Goal: Transaction & Acquisition: Obtain resource

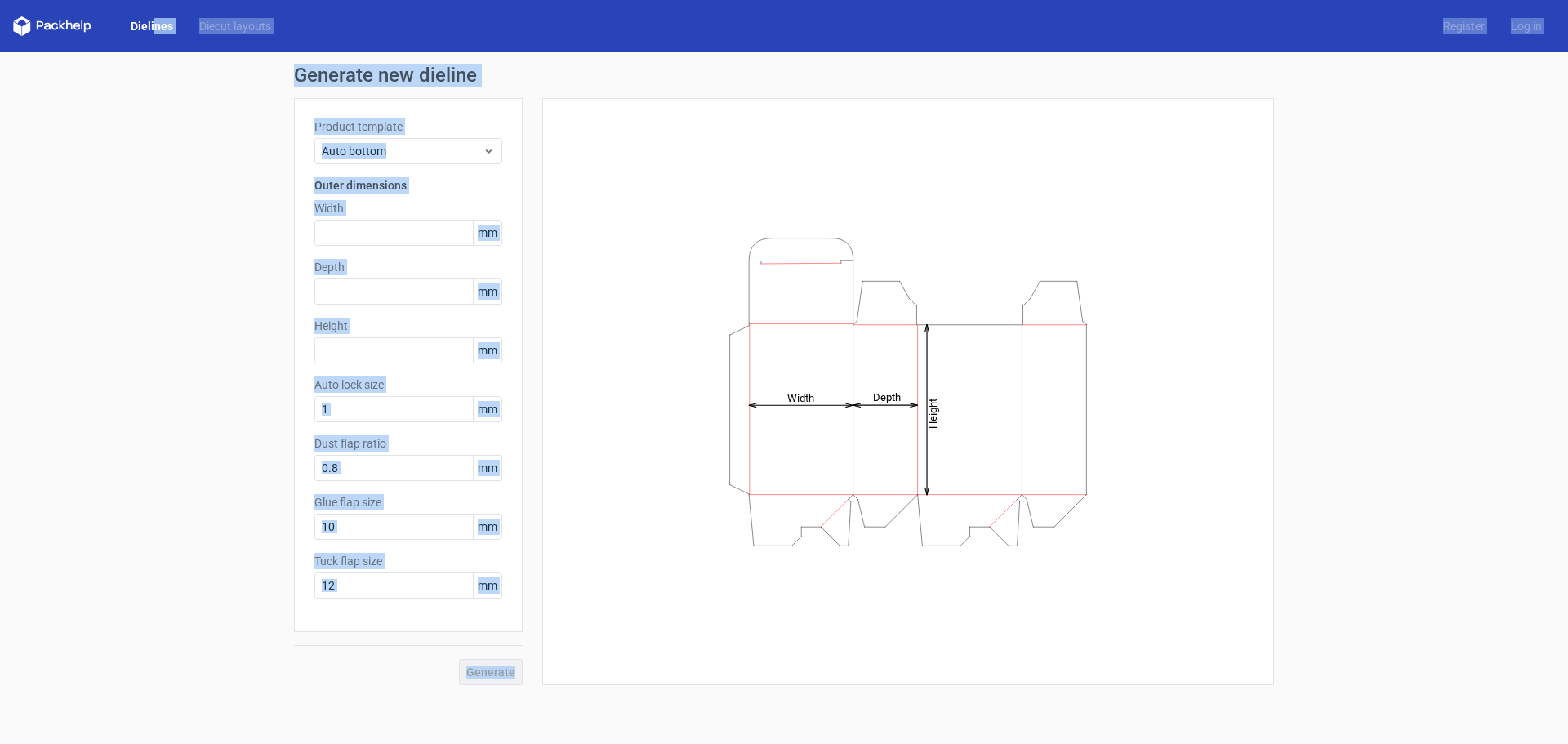
drag, startPoint x: 315, startPoint y: 153, endPoint x: 1265, endPoint y: 657, distance: 1075.4
click at [1265, 657] on div "Dielines Diecut layouts Register Log in Generate new dieline Product template A…" at bounding box center [784, 372] width 1568 height 744
click at [31, 424] on div "Generate new dieline Product template Auto bottom Outer dimensions Width mm Dep…" at bounding box center [784, 375] width 1568 height 645
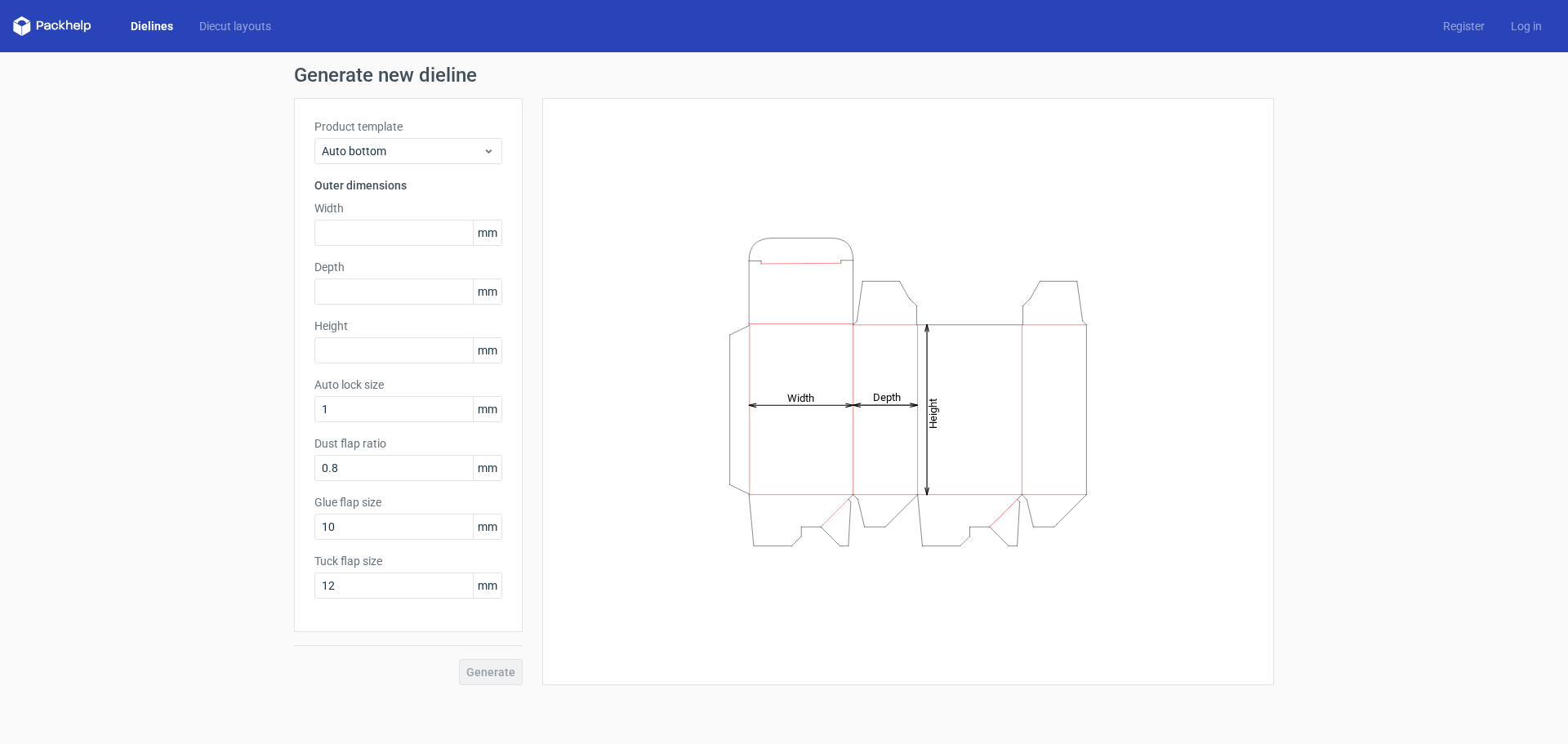
click at [647, 474] on div "Height Depth Width" at bounding box center [908, 391] width 691 height 546
click at [385, 153] on span "Auto bottom" at bounding box center [402, 151] width 160 height 17
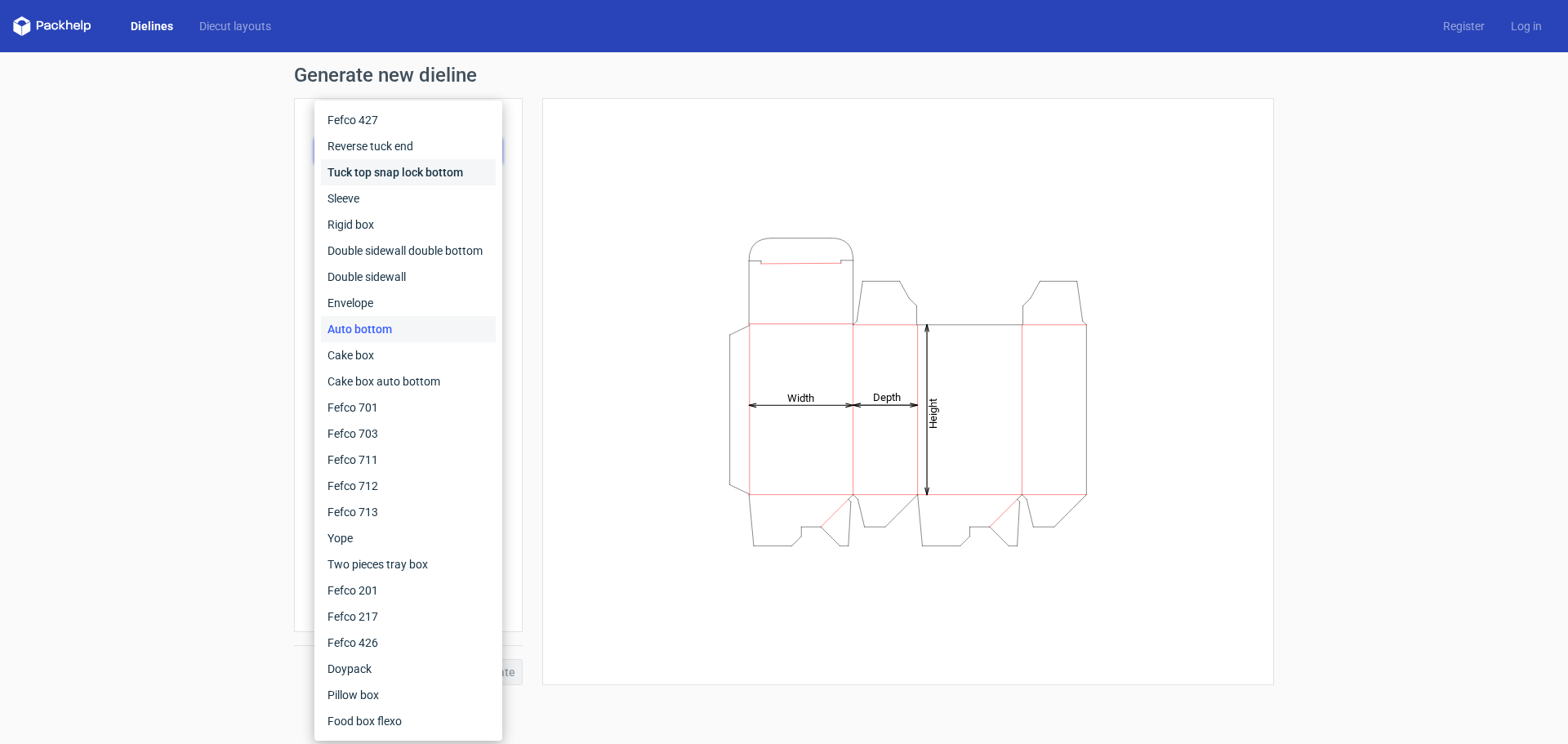
click at [383, 175] on div "Tuck top snap lock bottom" at bounding box center [409, 172] width 175 height 26
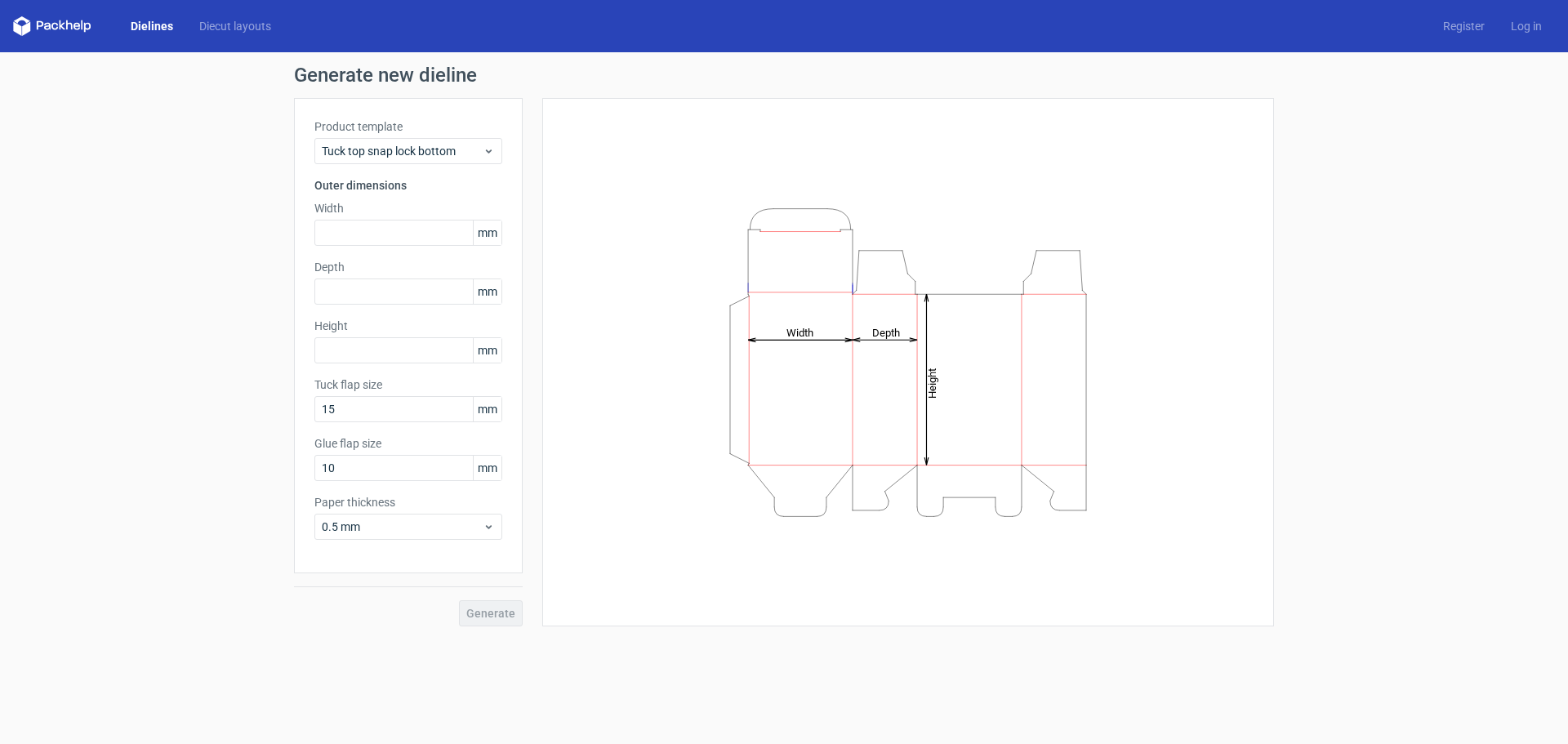
click at [625, 503] on div "Height Depth Width" at bounding box center [908, 361] width 691 height 488
click at [356, 350] on input "text" at bounding box center [409, 350] width 188 height 26
type input "85"
click at [337, 288] on input "text" at bounding box center [409, 291] width 188 height 26
click at [335, 237] on input "text" at bounding box center [409, 232] width 188 height 26
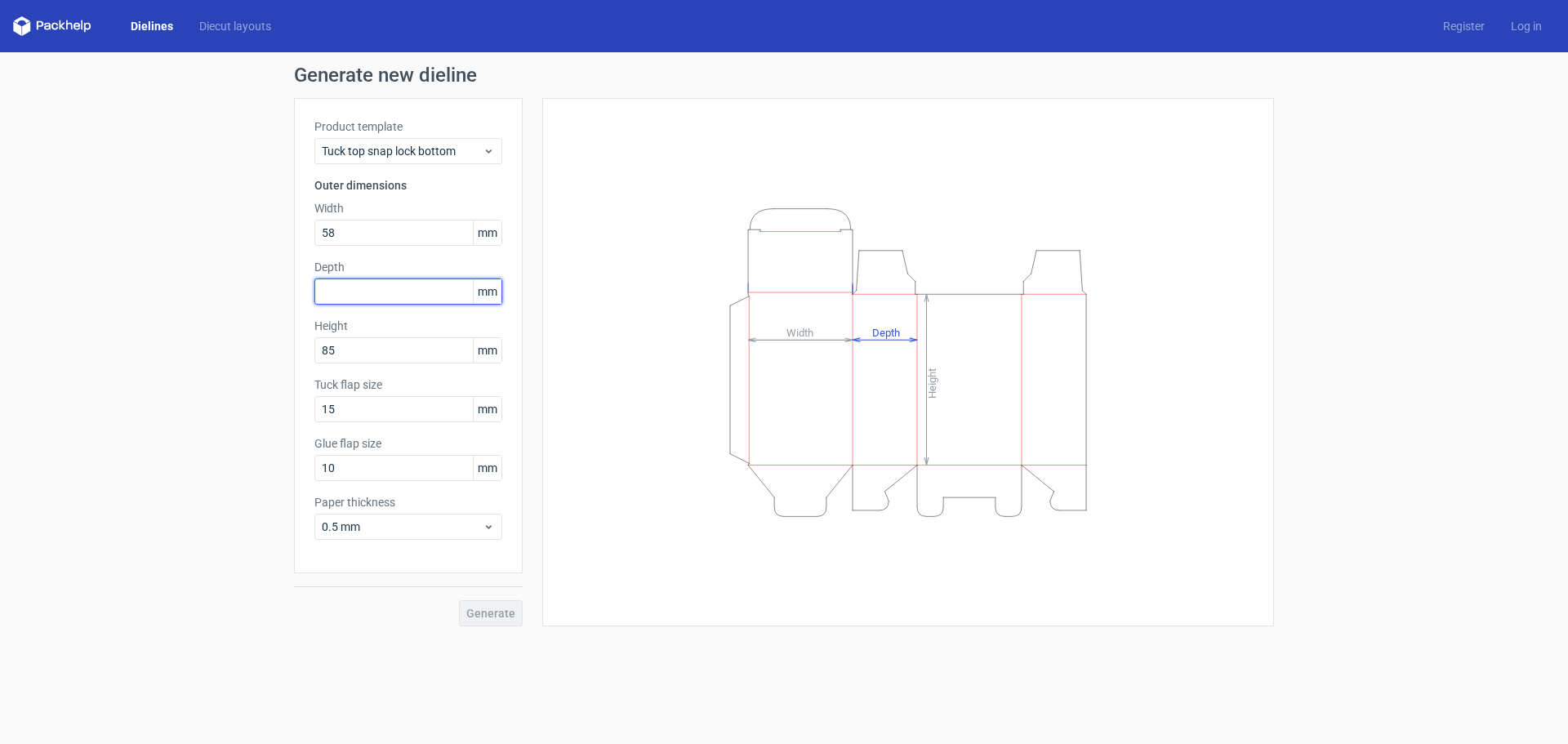
click at [335, 288] on input "text" at bounding box center [409, 291] width 188 height 26
click at [148, 491] on div "Generate new dieline Product template Tuck top snap lock bottom Outer dimension…" at bounding box center [784, 346] width 1568 height 587
click at [328, 295] on input "text" at bounding box center [409, 291] width 188 height 26
drag, startPoint x: 343, startPoint y: 232, endPoint x: 204, endPoint y: 207, distance: 141.2
click at [204, 207] on div "Generate new dieline Product template Tuck top snap lock bottom Outer dimension…" at bounding box center [784, 346] width 1568 height 587
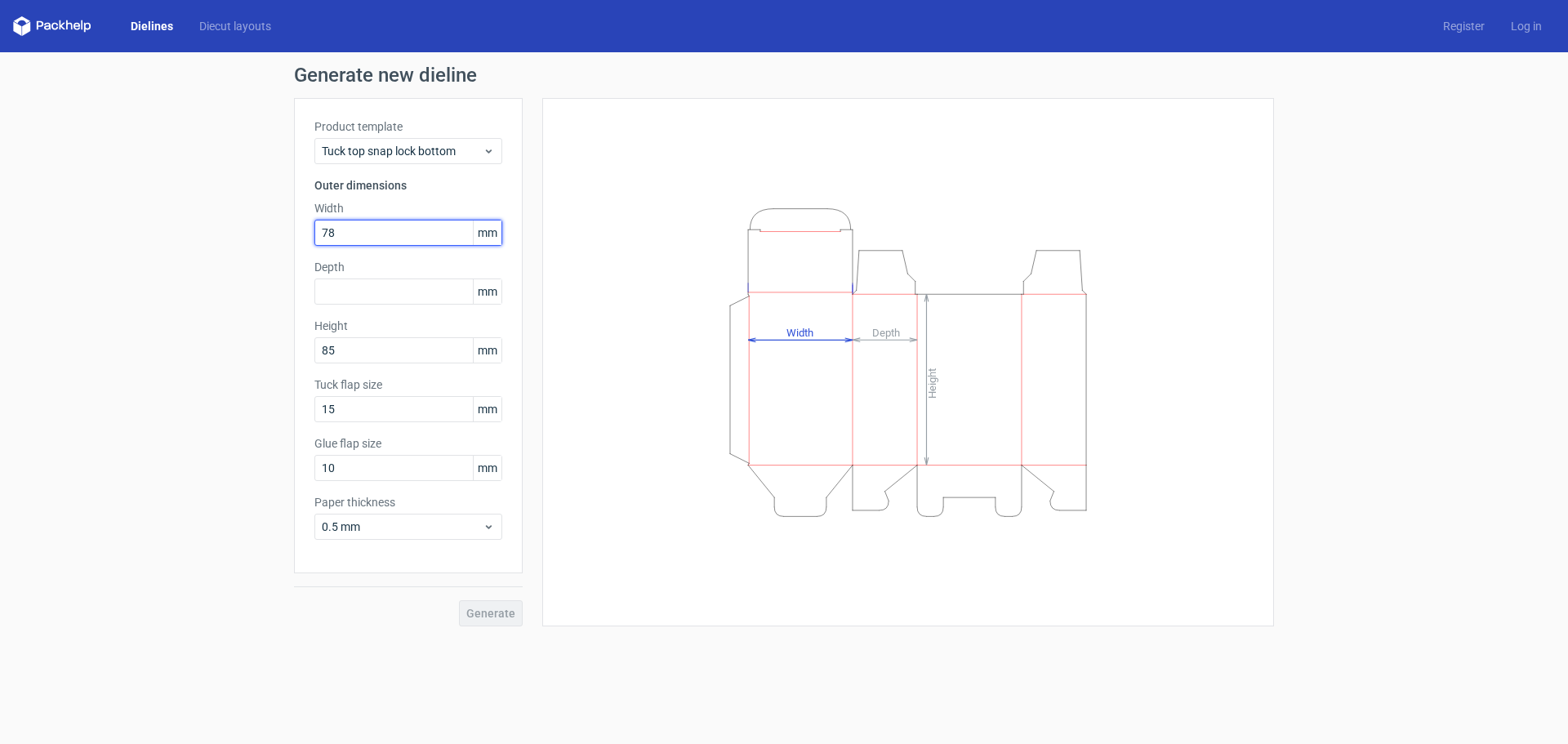
type input "78"
drag, startPoint x: 307, startPoint y: 339, endPoint x: 205, endPoint y: 325, distance: 103.0
click at [205, 325] on div "Generate new dieline Product template Tuck top snap lock bottom Outer dimension…" at bounding box center [784, 346] width 1568 height 587
type input "65"
click at [204, 323] on div "Generate new dieline Product template Tuck top snap lock bottom Outer dimension…" at bounding box center [784, 346] width 1568 height 587
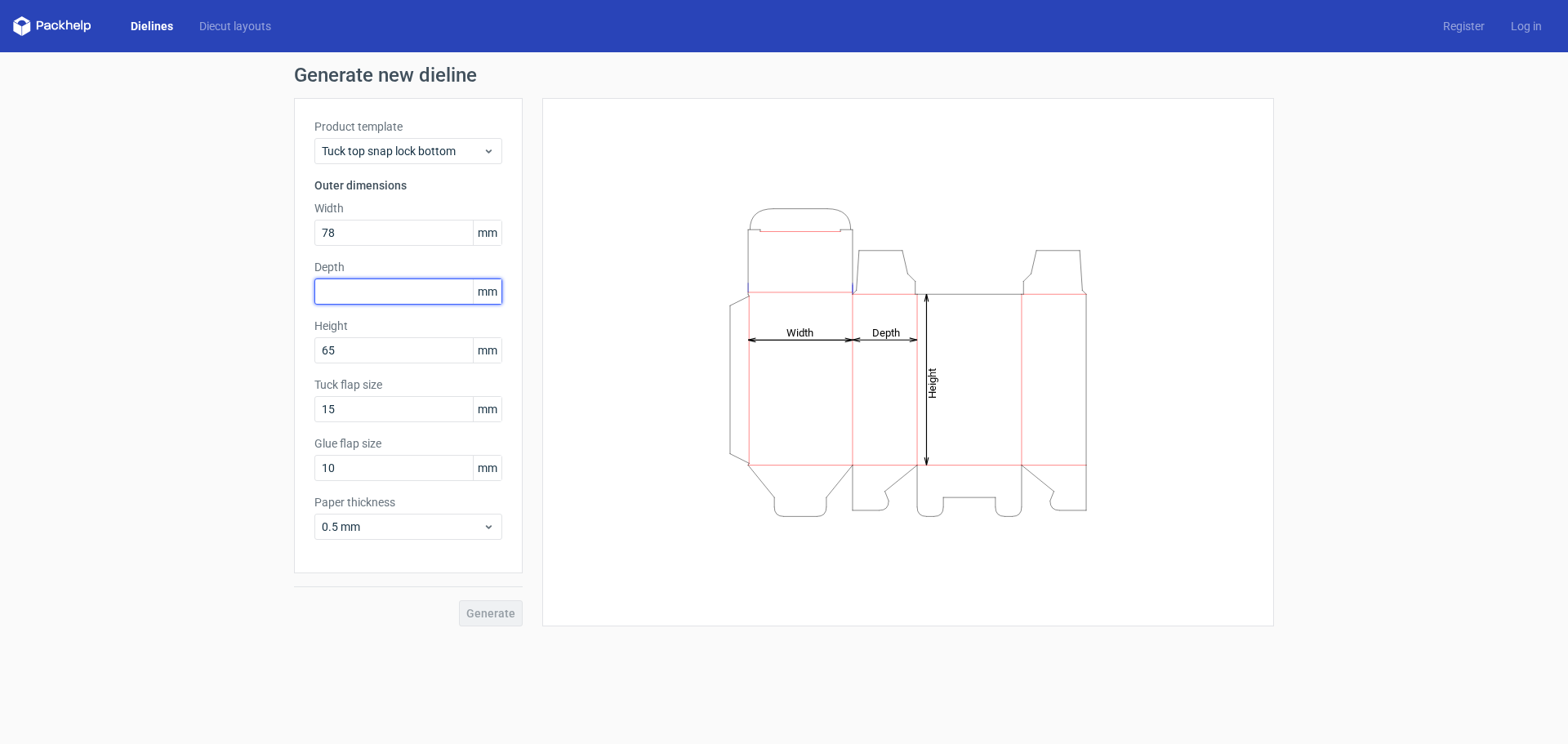
click at [397, 284] on input "text" at bounding box center [409, 291] width 188 height 26
click at [333, 294] on input "text" at bounding box center [409, 291] width 188 height 26
drag, startPoint x: 343, startPoint y: 289, endPoint x: 210, endPoint y: 289, distance: 133.0
click at [210, 289] on div "Generate new dieline Product template Tuck top snap lock bottom Outer dimension…" at bounding box center [784, 346] width 1568 height 587
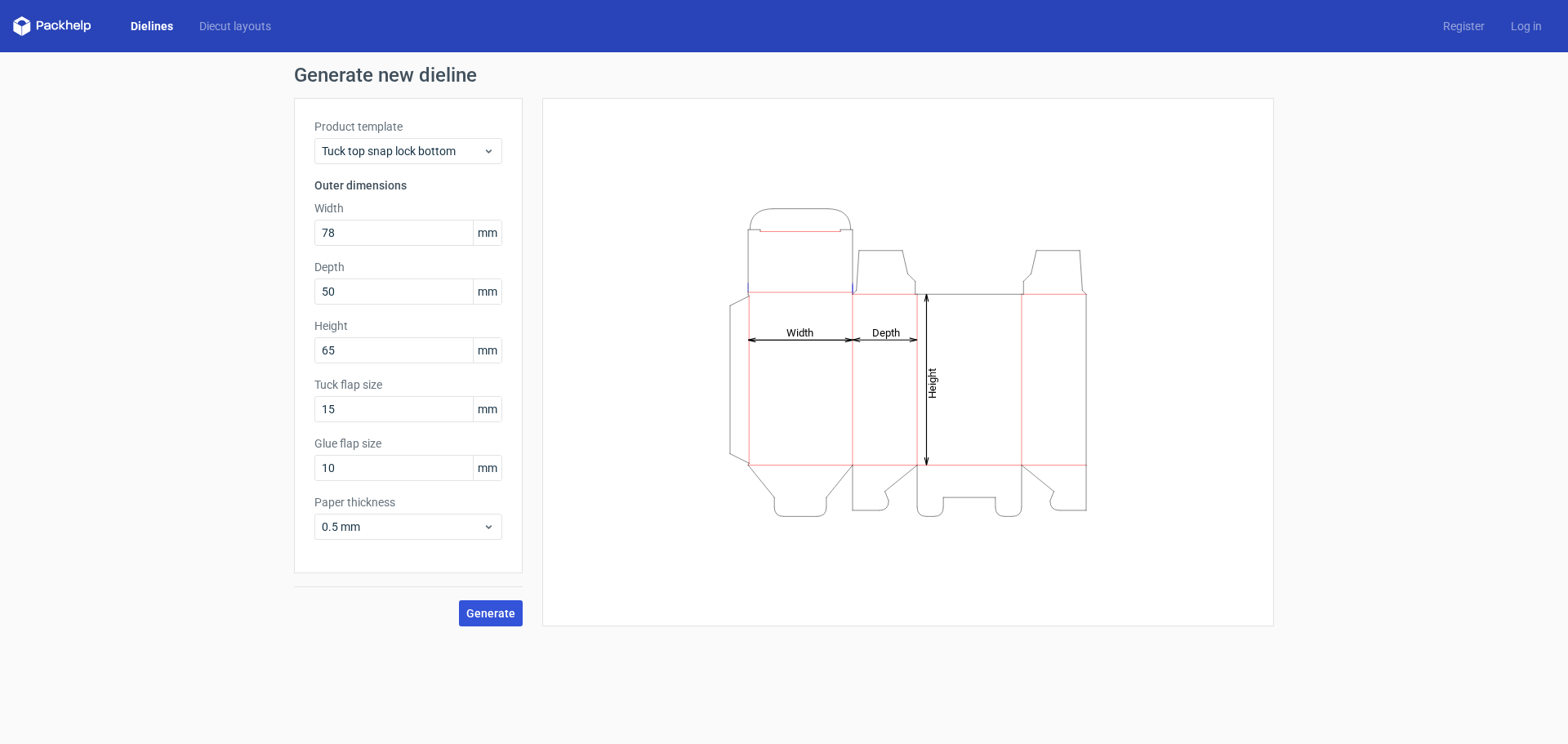
click at [485, 609] on span "Generate" at bounding box center [491, 613] width 49 height 11
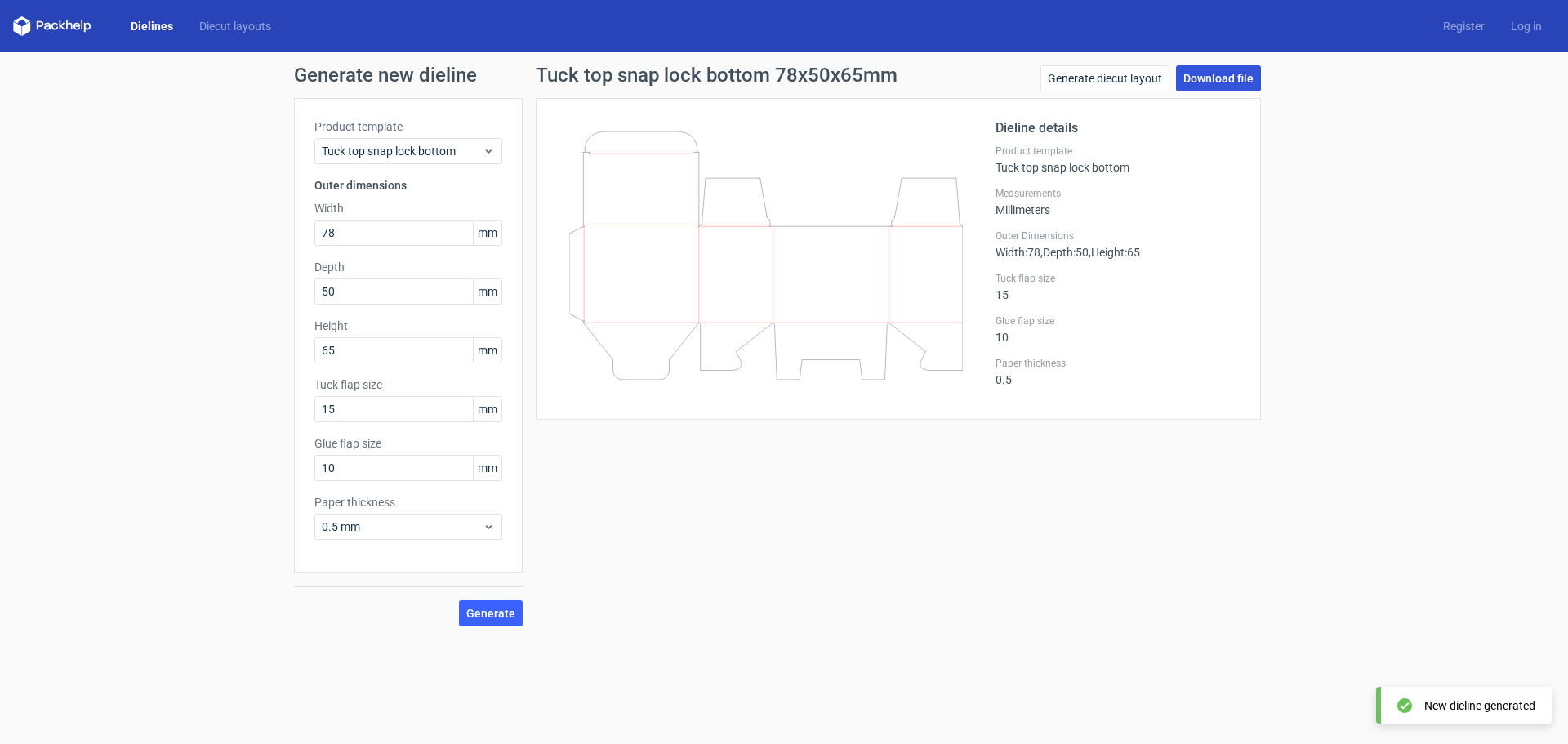
click at [1229, 72] on link "Download file" at bounding box center [1218, 78] width 85 height 26
click at [355, 292] on input "50" at bounding box center [409, 291] width 188 height 26
drag, startPoint x: 355, startPoint y: 290, endPoint x: 255, endPoint y: 283, distance: 100.2
click at [255, 283] on div "Generate new dieline Product template Tuck top snap lock bottom Outer dimension…" at bounding box center [784, 346] width 1568 height 587
drag, startPoint x: 367, startPoint y: 296, endPoint x: 244, endPoint y: 279, distance: 124.2
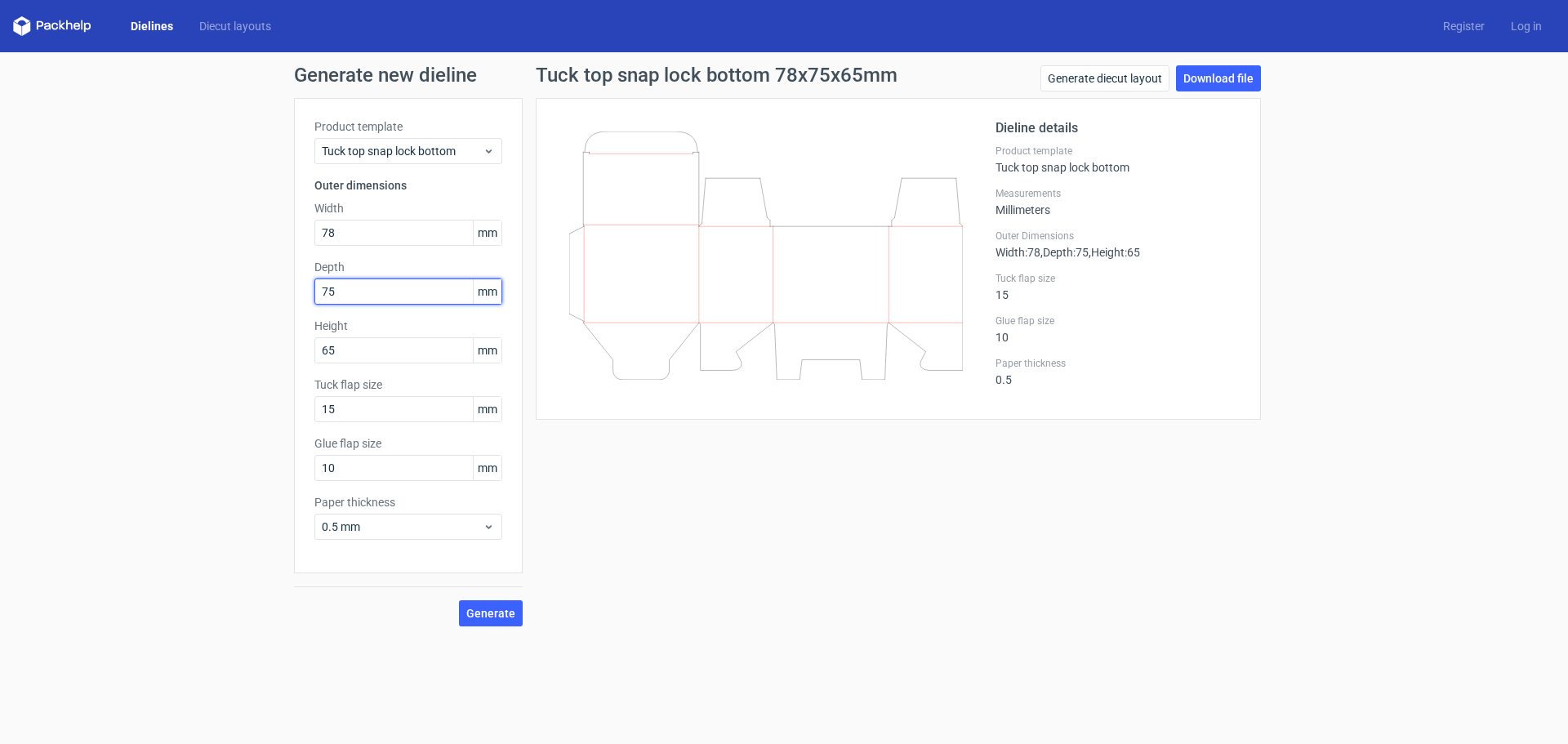
click at [244, 279] on div "Generate new dieline Product template Tuck top snap lock bottom Outer dimension…" at bounding box center [784, 346] width 1568 height 587
type input "80"
click at [482, 617] on span "Generate" at bounding box center [491, 613] width 49 height 11
click at [1207, 85] on link "Download file" at bounding box center [1218, 78] width 85 height 26
click at [216, 428] on div "Generate new dieline Product template Tuck top snap lock bottom Outer dimension…" at bounding box center [784, 346] width 1568 height 587
